Goal: Navigation & Orientation: Find specific page/section

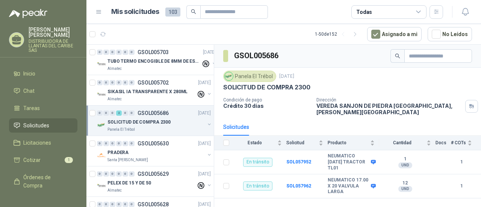
drag, startPoint x: 171, startPoint y: 119, endPoint x: 177, endPoint y: 132, distance: 13.8
click at [171, 120] on div "SOLICITUD DE COMPRA 2300" at bounding box center [156, 122] width 97 height 9
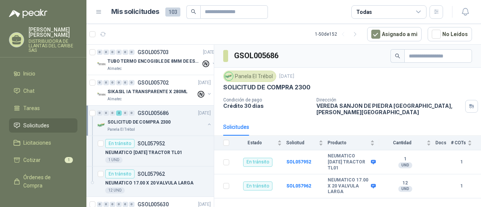
click at [180, 121] on div "SOLICITUD DE COMPRA 2300" at bounding box center [156, 122] width 97 height 9
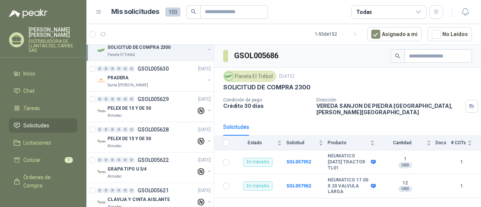
scroll to position [75, 0]
click at [164, 54] on div "Panela El Trébol" at bounding box center [156, 55] width 97 height 6
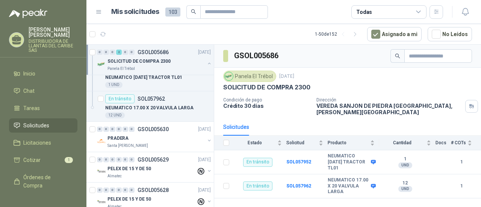
click at [172, 57] on div "SOLICITUD DE COMPRA 2300" at bounding box center [156, 61] width 97 height 9
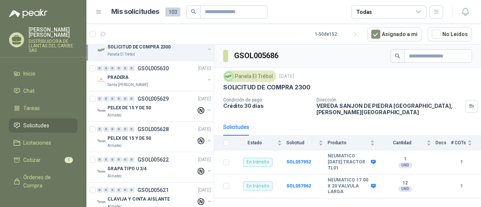
scroll to position [0, 0]
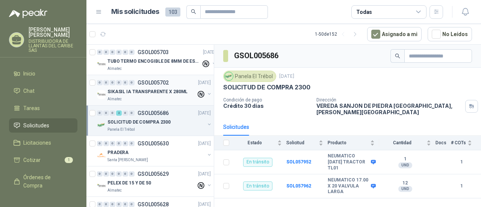
click at [145, 87] on div "SIKASIL IA TRANSPARENTE X 280ML" at bounding box center [152, 91] width 89 height 9
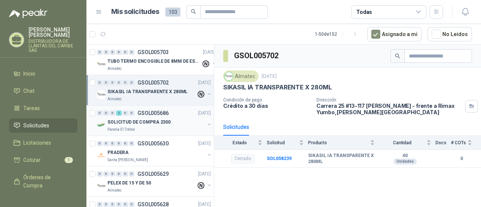
click at [135, 127] on div "Panela El Trébol" at bounding box center [156, 130] width 97 height 6
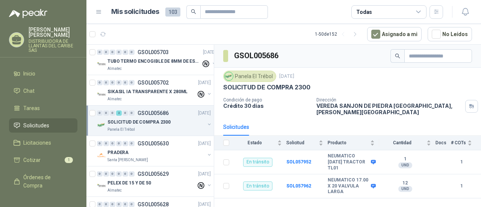
click at [151, 16] on h1 "Mis solicitudes" at bounding box center [135, 11] width 48 height 11
click at [153, 13] on h1 "Mis solicitudes" at bounding box center [135, 11] width 48 height 11
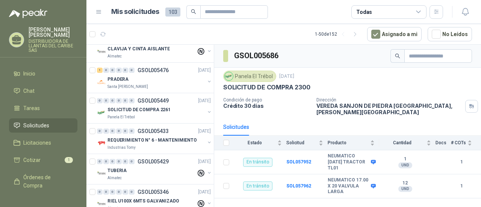
scroll to position [338, 0]
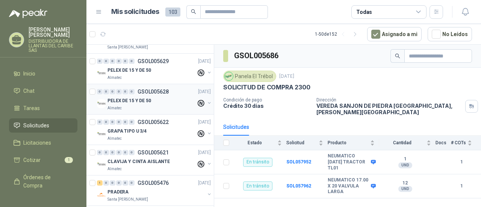
scroll to position [226, 0]
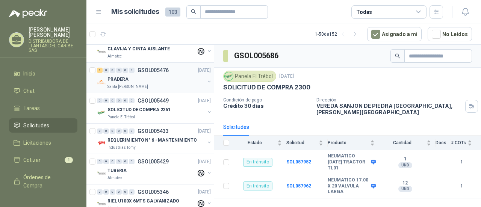
click at [159, 84] on div "Santa [PERSON_NAME]" at bounding box center [156, 87] width 97 height 6
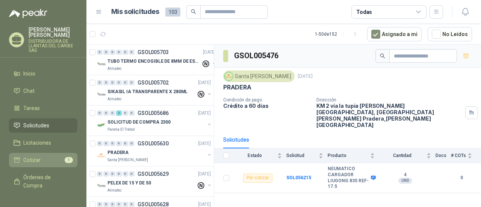
click at [54, 159] on li "Cotizar 1" at bounding box center [43, 160] width 59 height 8
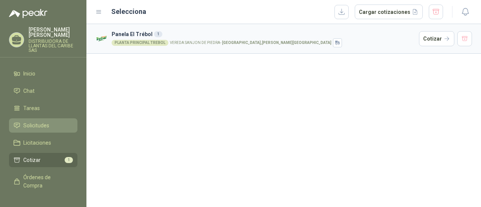
click at [47, 125] on span "Solicitudes" at bounding box center [36, 125] width 26 height 8
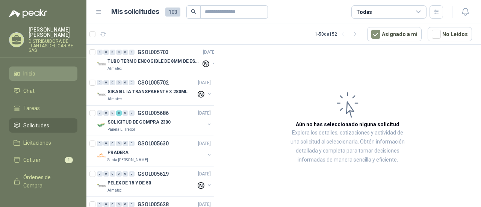
click at [34, 71] on span "Inicio" at bounding box center [29, 74] width 12 height 8
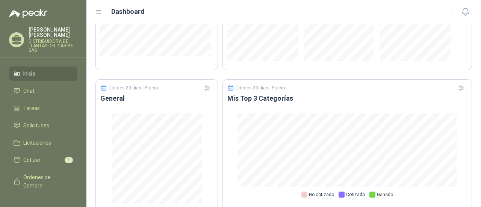
scroll to position [446, 0]
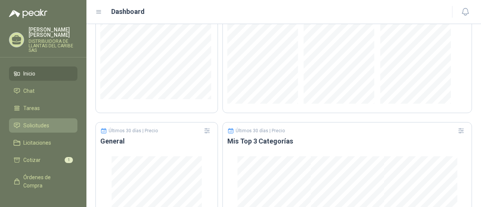
click at [47, 125] on span "Solicitudes" at bounding box center [36, 125] width 26 height 8
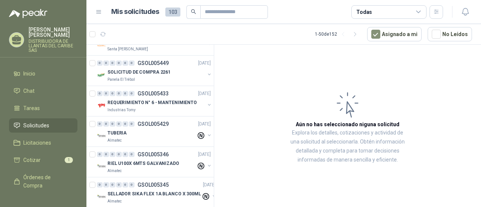
scroll to position [376, 0]
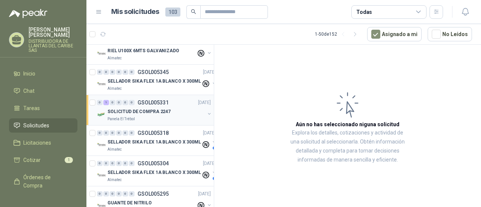
click at [164, 116] on div "Panela El Trébol" at bounding box center [156, 119] width 97 height 6
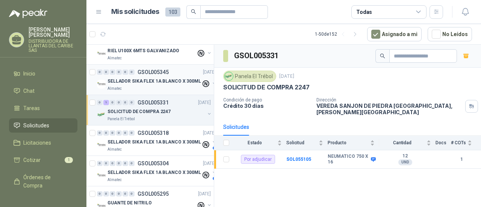
click at [175, 86] on div "Almatec" at bounding box center [155, 89] width 94 height 6
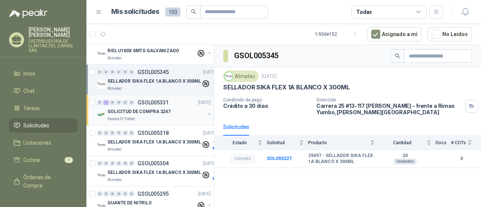
click at [166, 116] on div "Panela El Trébol" at bounding box center [156, 119] width 97 height 6
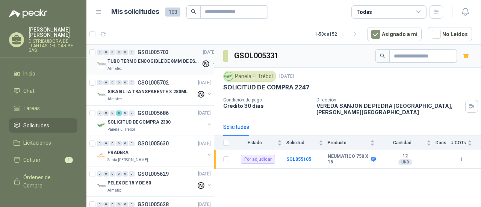
click at [141, 65] on div "TUBO TERMO ENCOGIBLE DE 8MM DE ESPESOR X 5CMS" at bounding box center [155, 61] width 94 height 9
